Goal: Navigation & Orientation: Find specific page/section

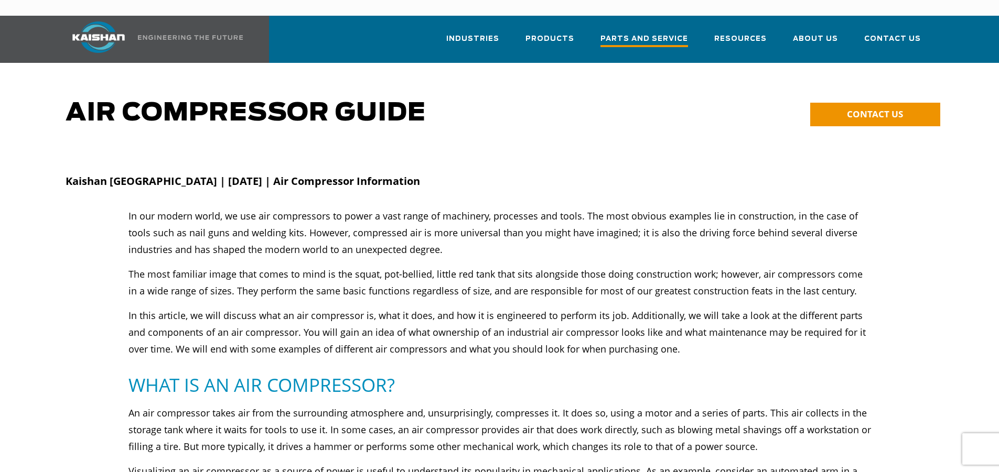
click at [653, 33] on span "Parts and Service" at bounding box center [644, 40] width 88 height 14
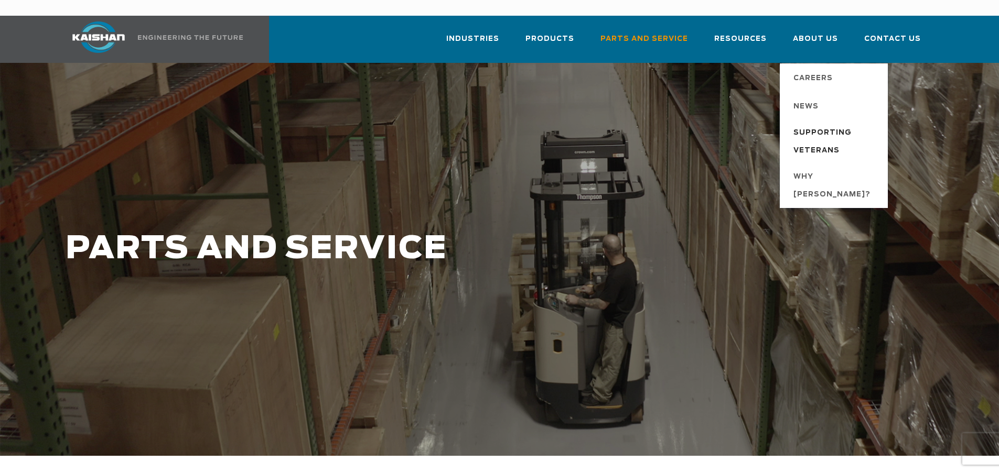
click at [824, 126] on span "Supporting Veterans" at bounding box center [835, 142] width 84 height 36
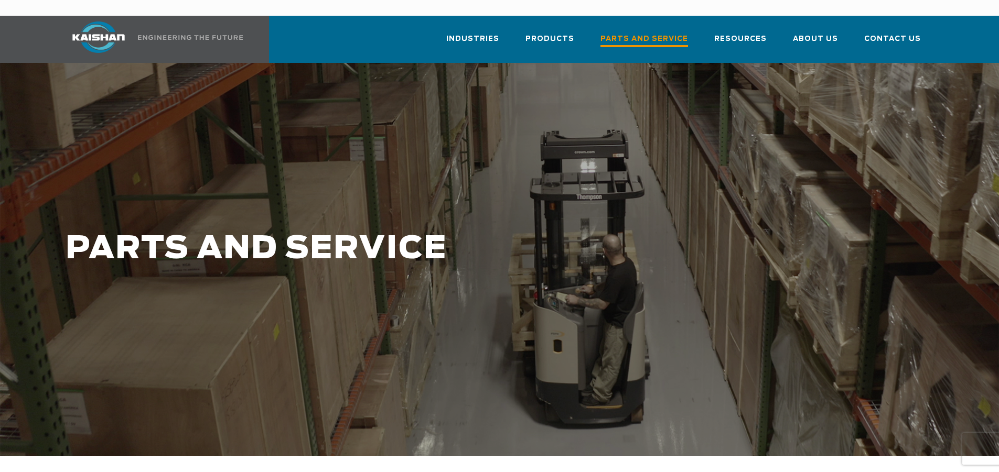
click at [644, 33] on span "Parts and Service" at bounding box center [644, 40] width 88 height 14
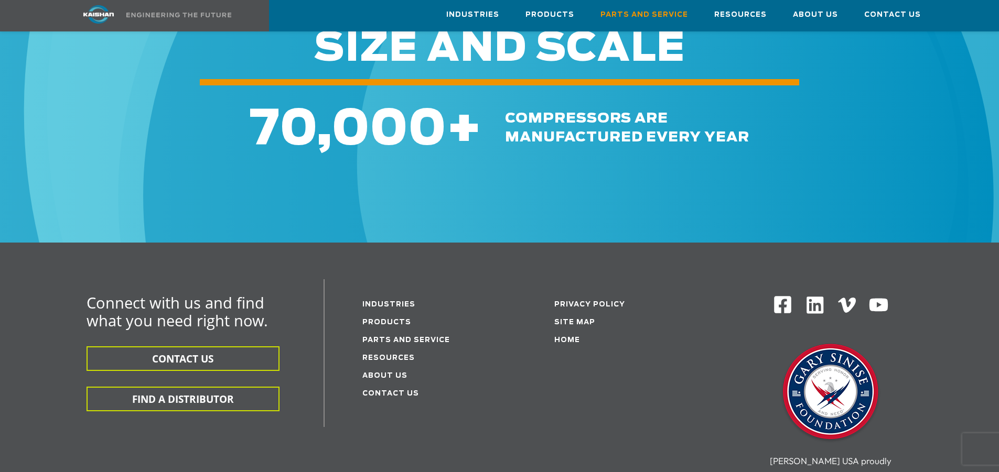
scroll to position [1206, 0]
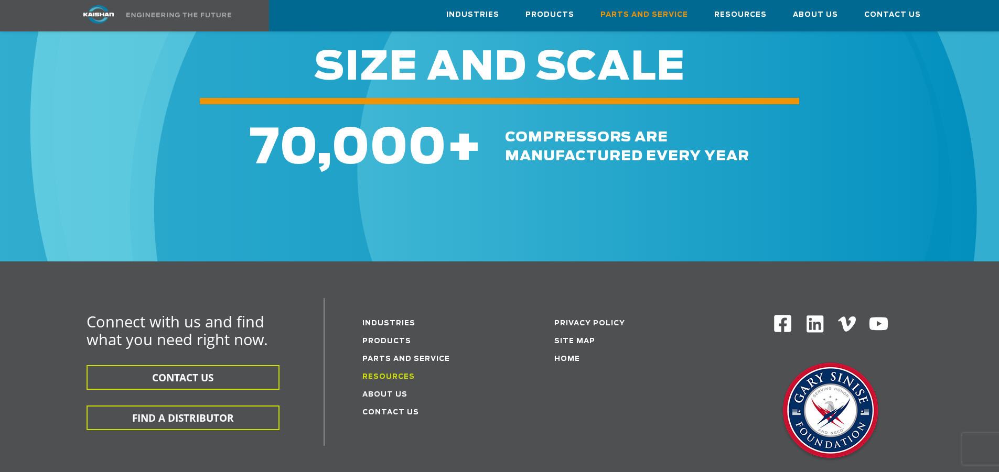
click at [385, 374] on link "Resources" at bounding box center [388, 377] width 52 height 7
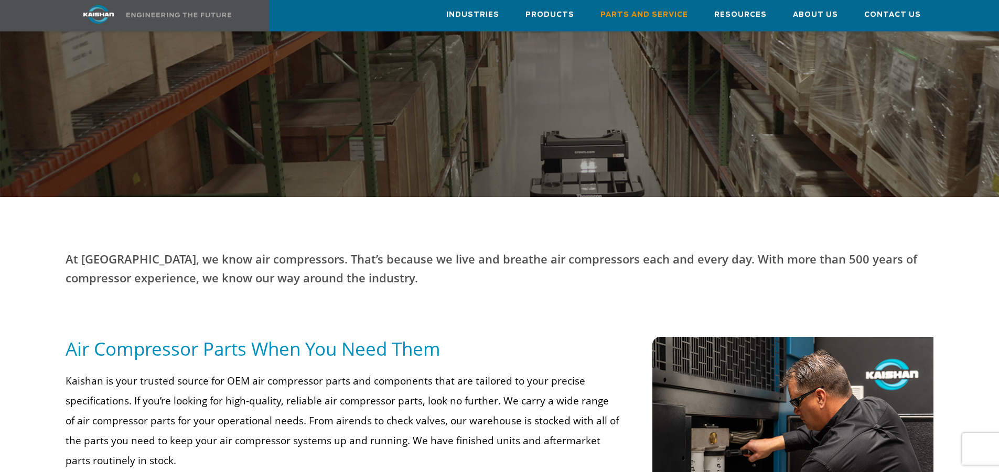
scroll to position [0, 0]
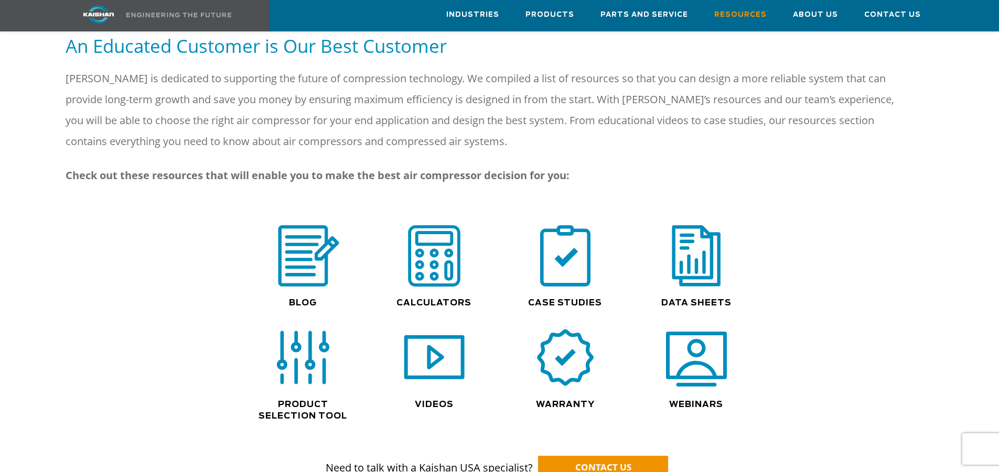
scroll to position [629, 0]
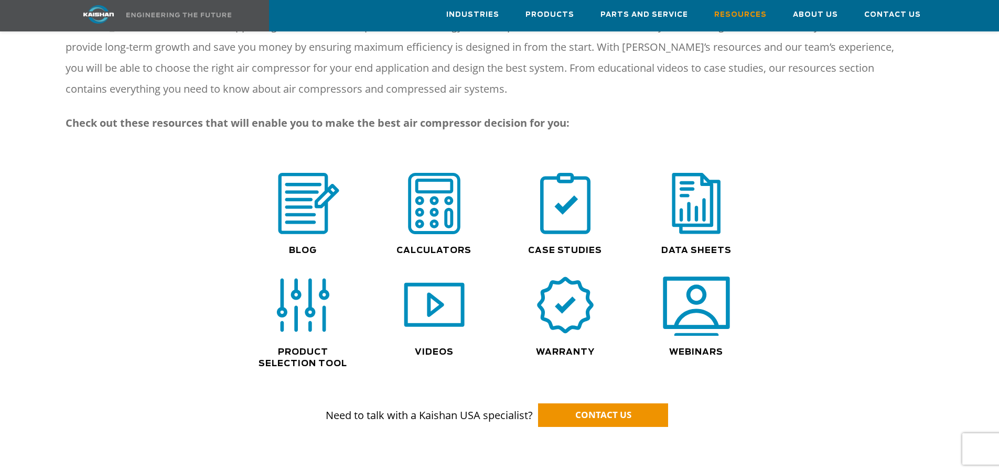
click at [705, 296] on img at bounding box center [696, 306] width 67 height 68
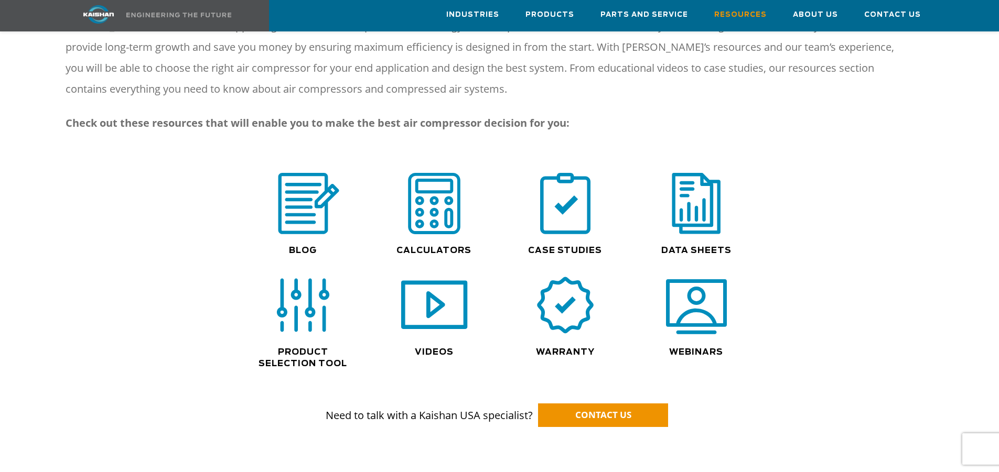
click at [443, 291] on img at bounding box center [434, 306] width 67 height 68
click at [430, 287] on img at bounding box center [434, 306] width 67 height 68
